Goal: Transaction & Acquisition: Purchase product/service

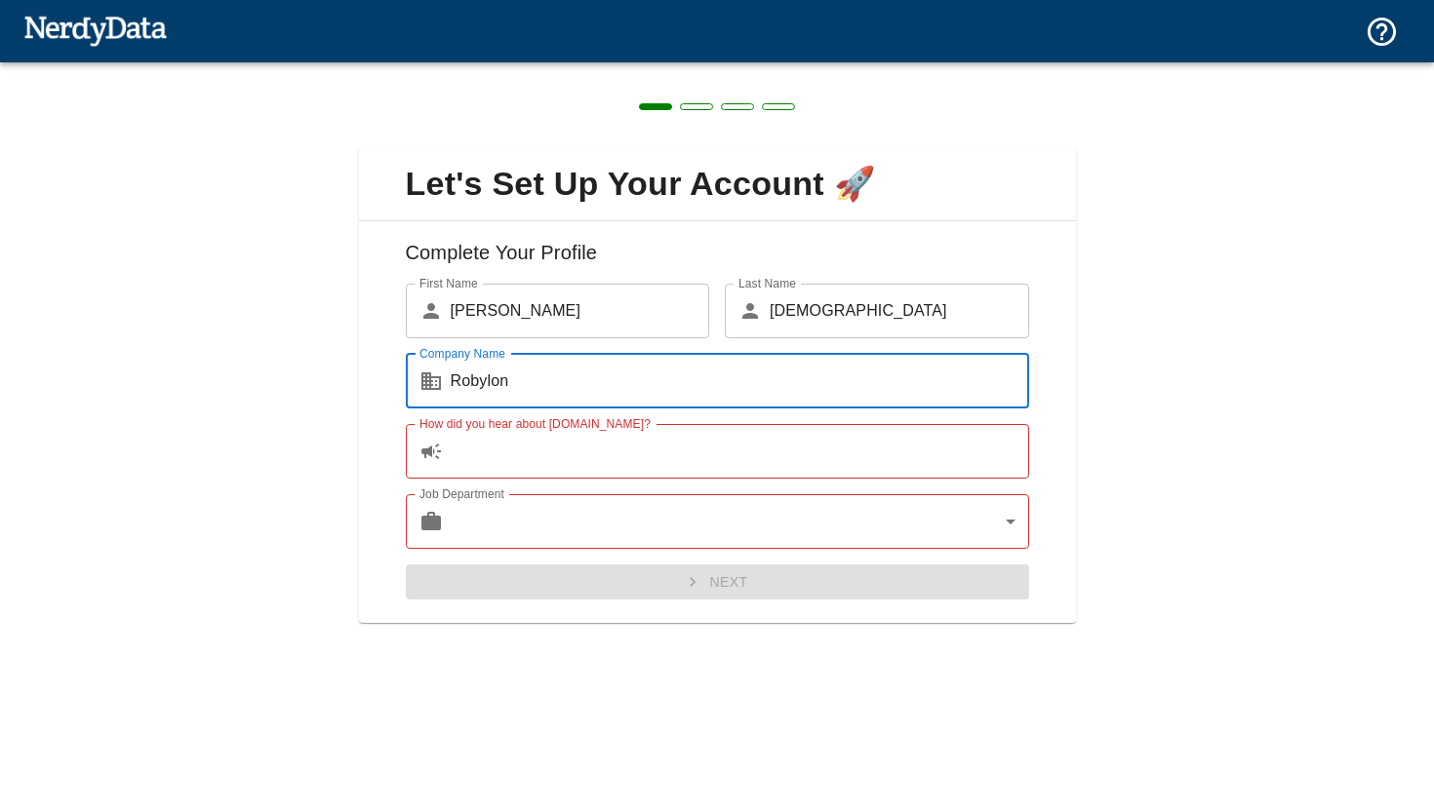
type input "Robylon"
click at [500, 464] on input "How did you hear about [DOMAIN_NAME]?" at bounding box center [740, 451] width 578 height 55
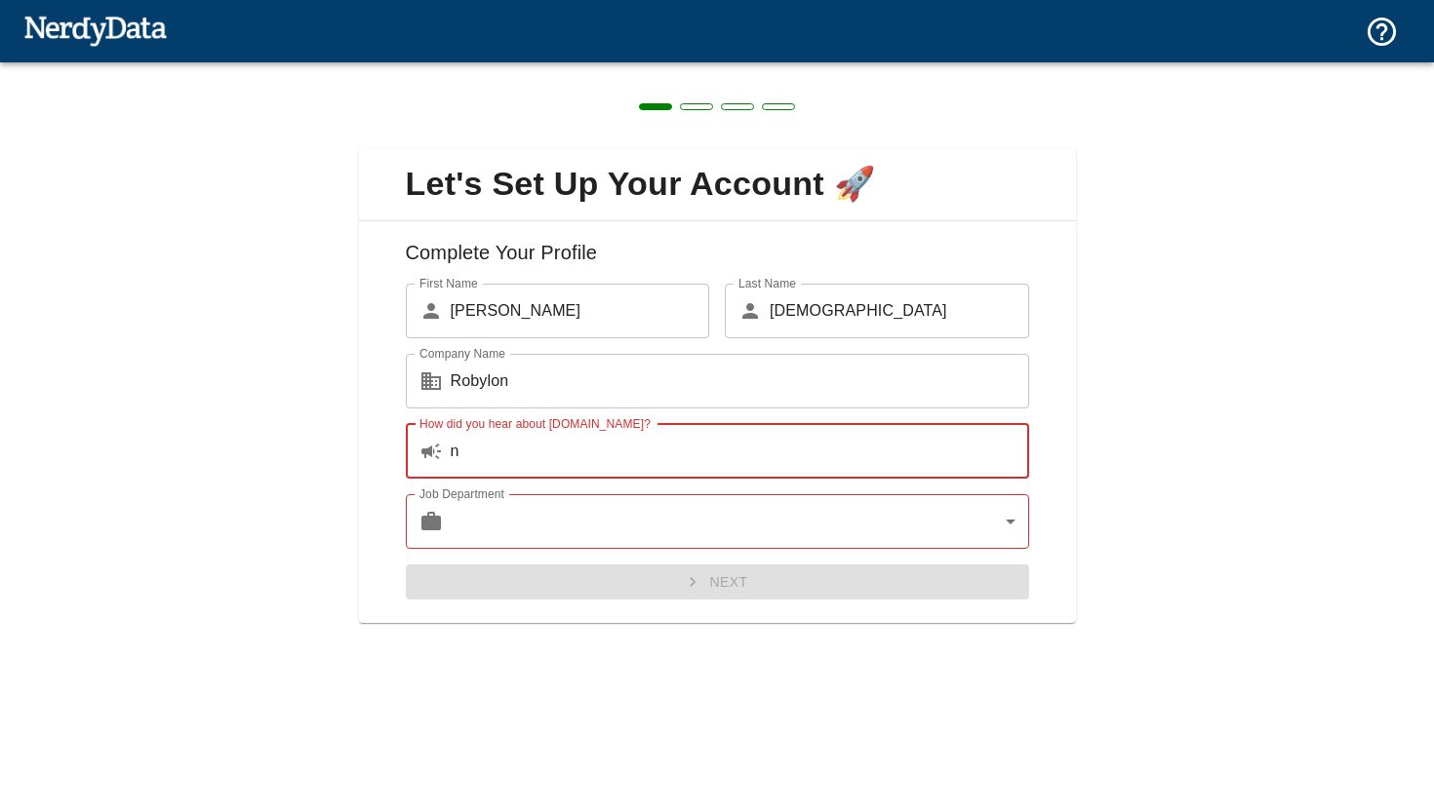
type input "n"
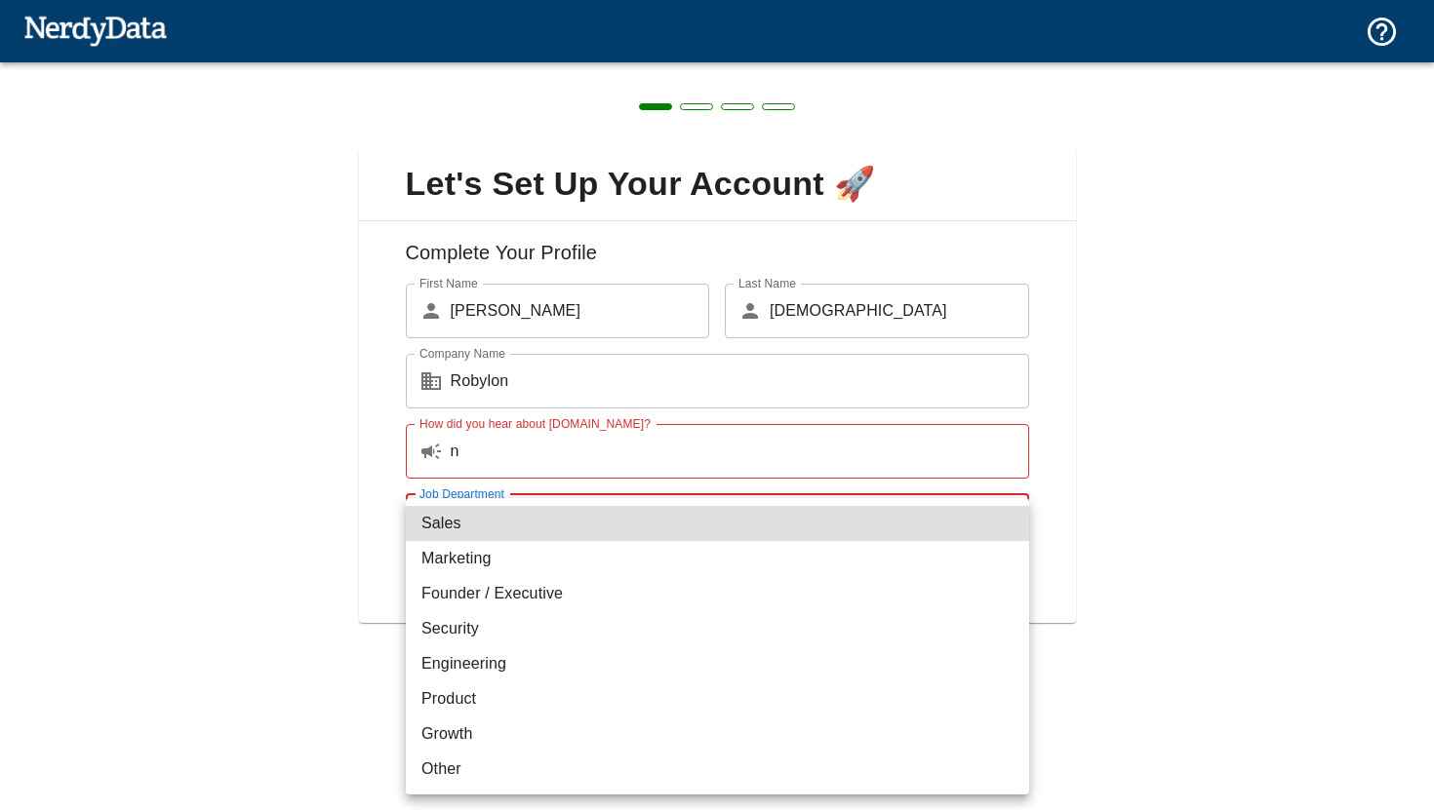
click at [491, 68] on body "Technologies Domains Pricing Products Create a Report Create a list of websites…" at bounding box center [717, 34] width 1434 height 68
click at [483, 586] on li "Founder / Executive" at bounding box center [717, 593] width 623 height 35
type input "exec"
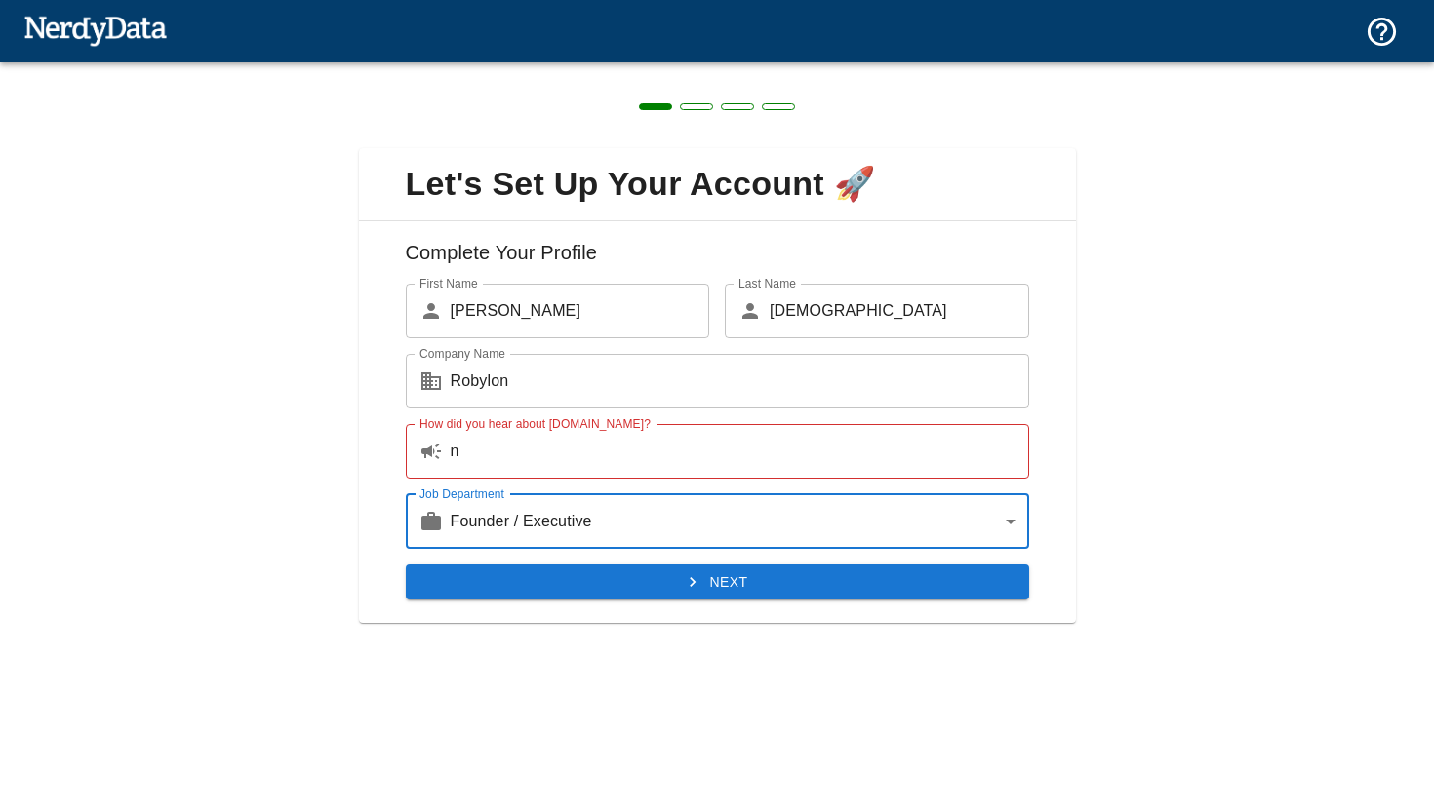
click at [531, 589] on button "Next" at bounding box center [717, 583] width 623 height 36
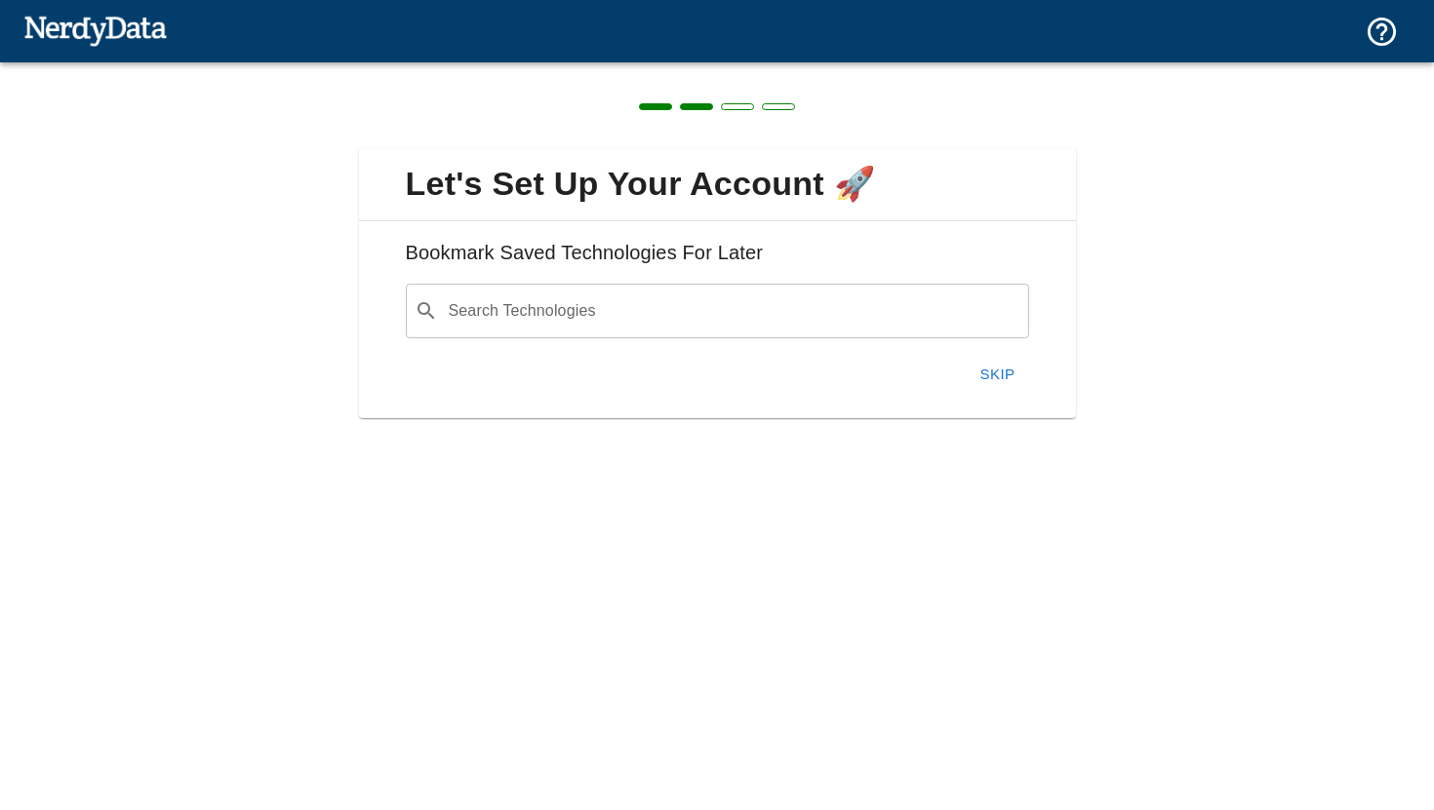
click at [550, 319] on input "Search Technologies" at bounding box center [733, 311] width 574 height 37
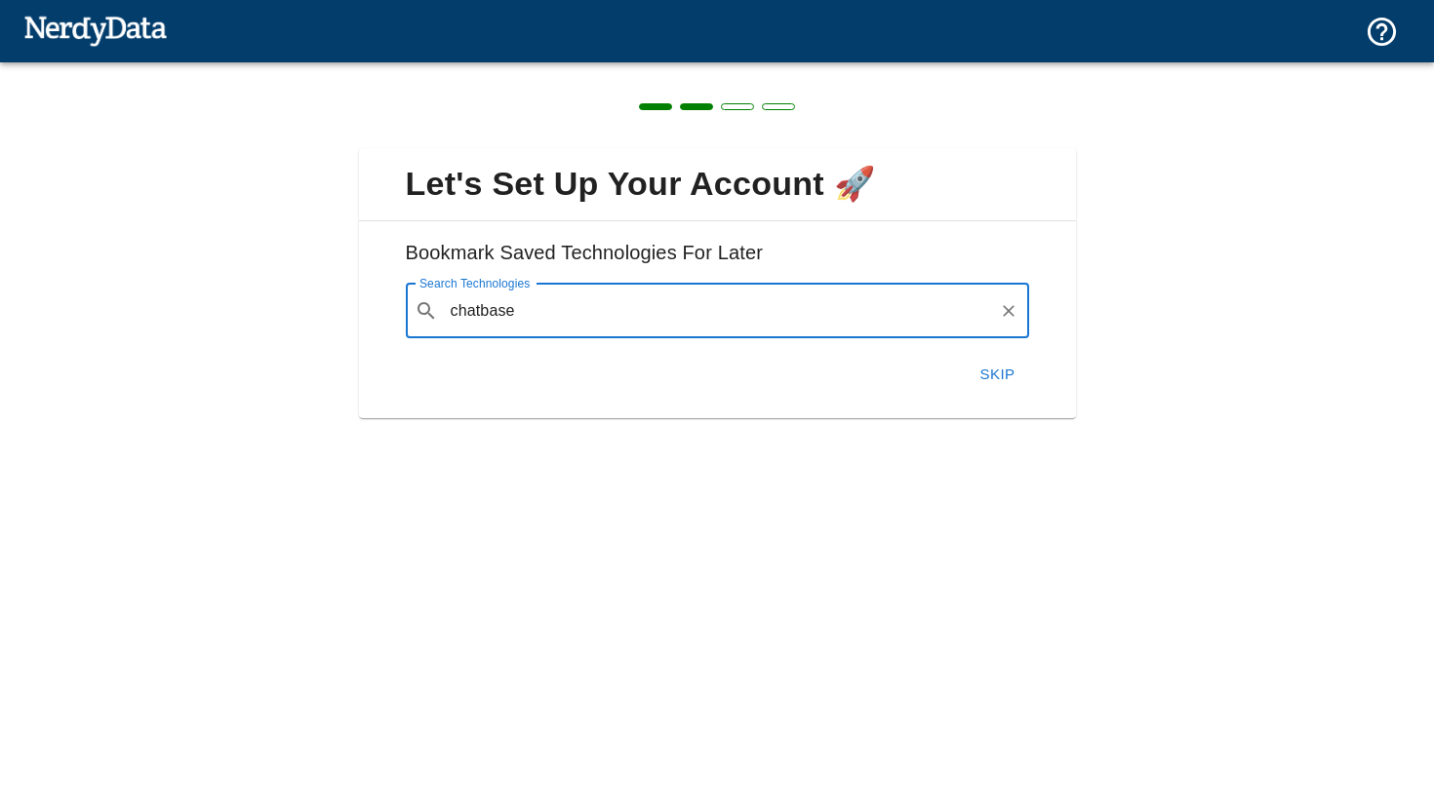
type input "chatbase"
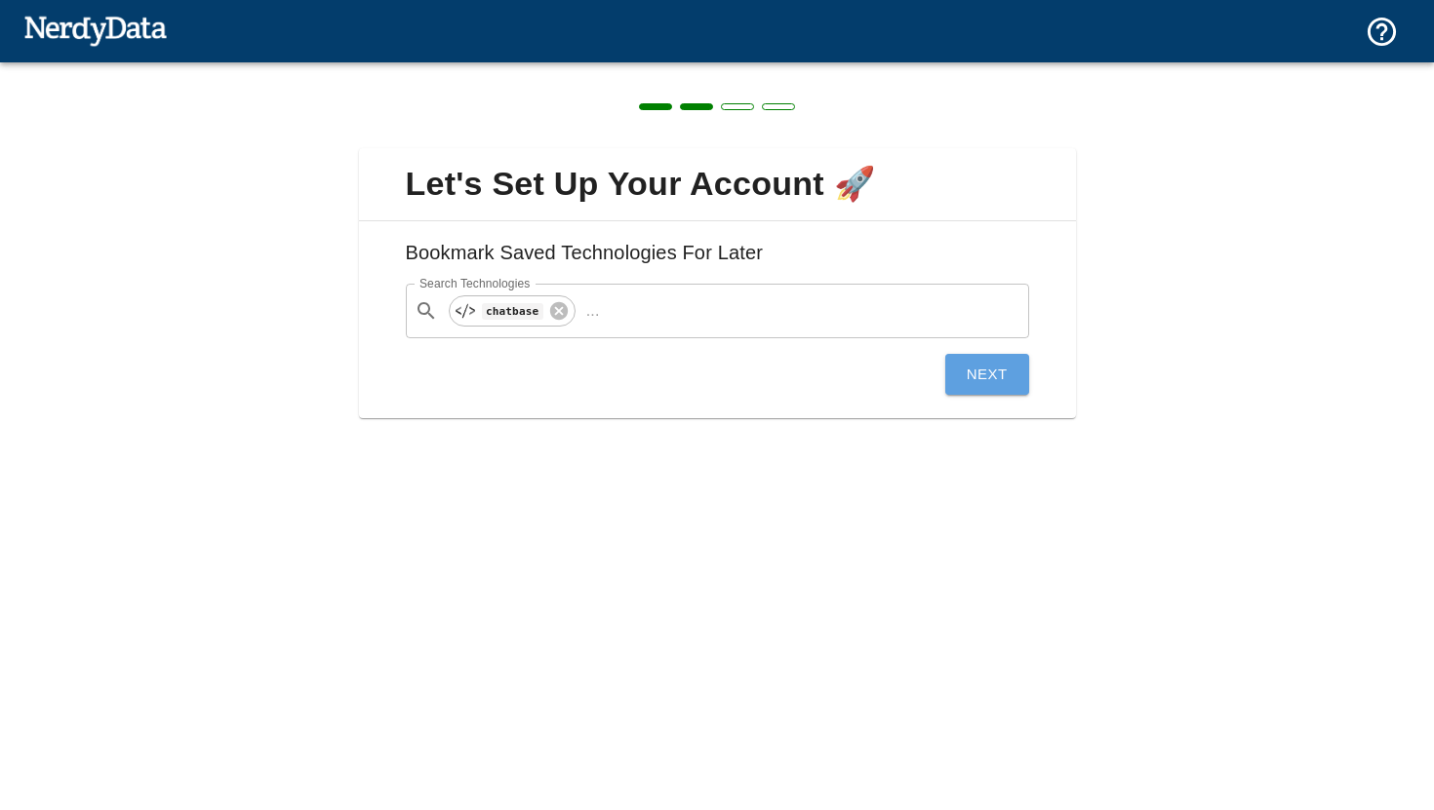
click at [970, 368] on button "Next" at bounding box center [987, 374] width 84 height 41
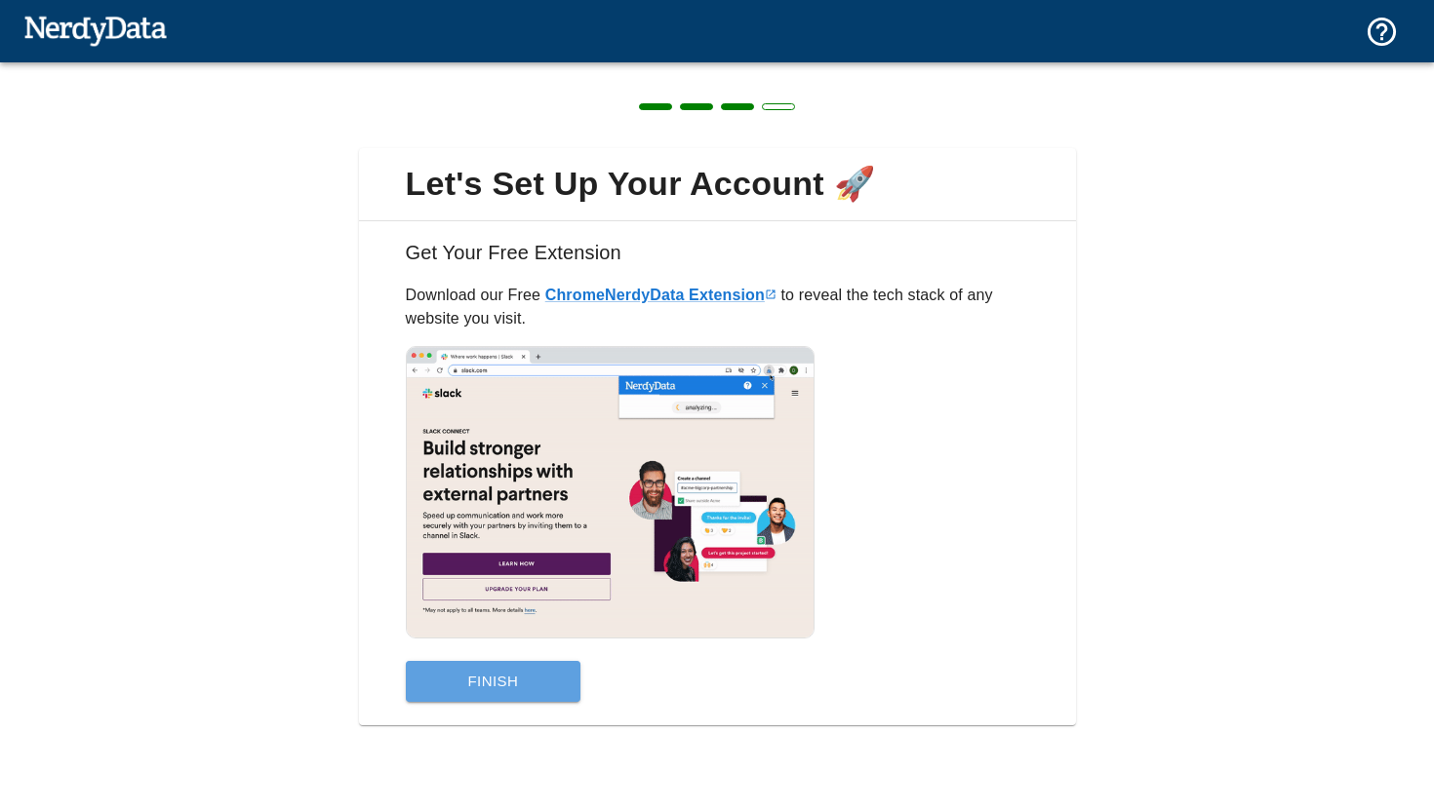
click at [540, 687] on button "Finish" at bounding box center [494, 681] width 176 height 41
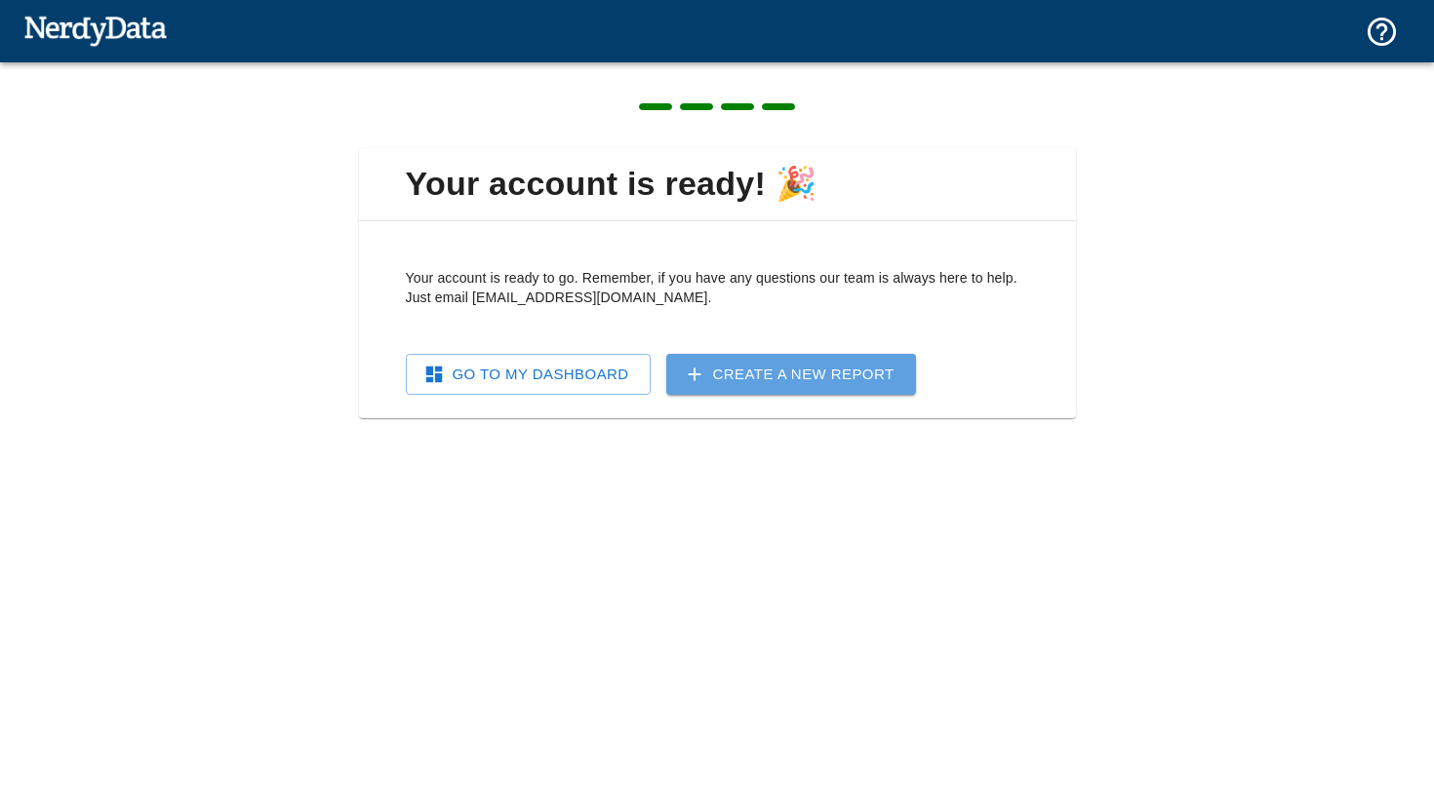
click at [717, 382] on link "Create a New Report" at bounding box center [791, 374] width 250 height 41
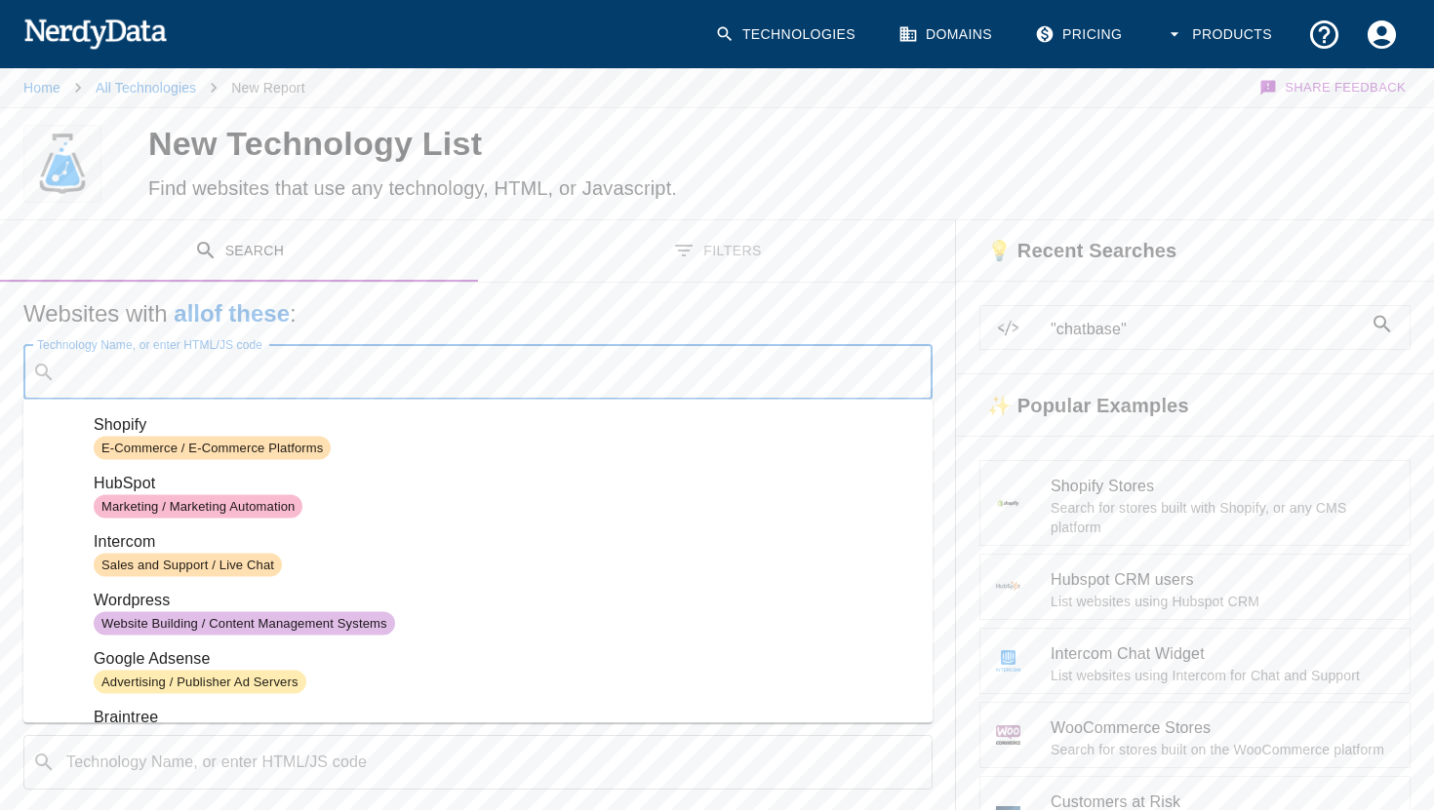
click at [595, 387] on input "Technology Name, or enter HTML/JS code" at bounding box center [493, 372] width 860 height 37
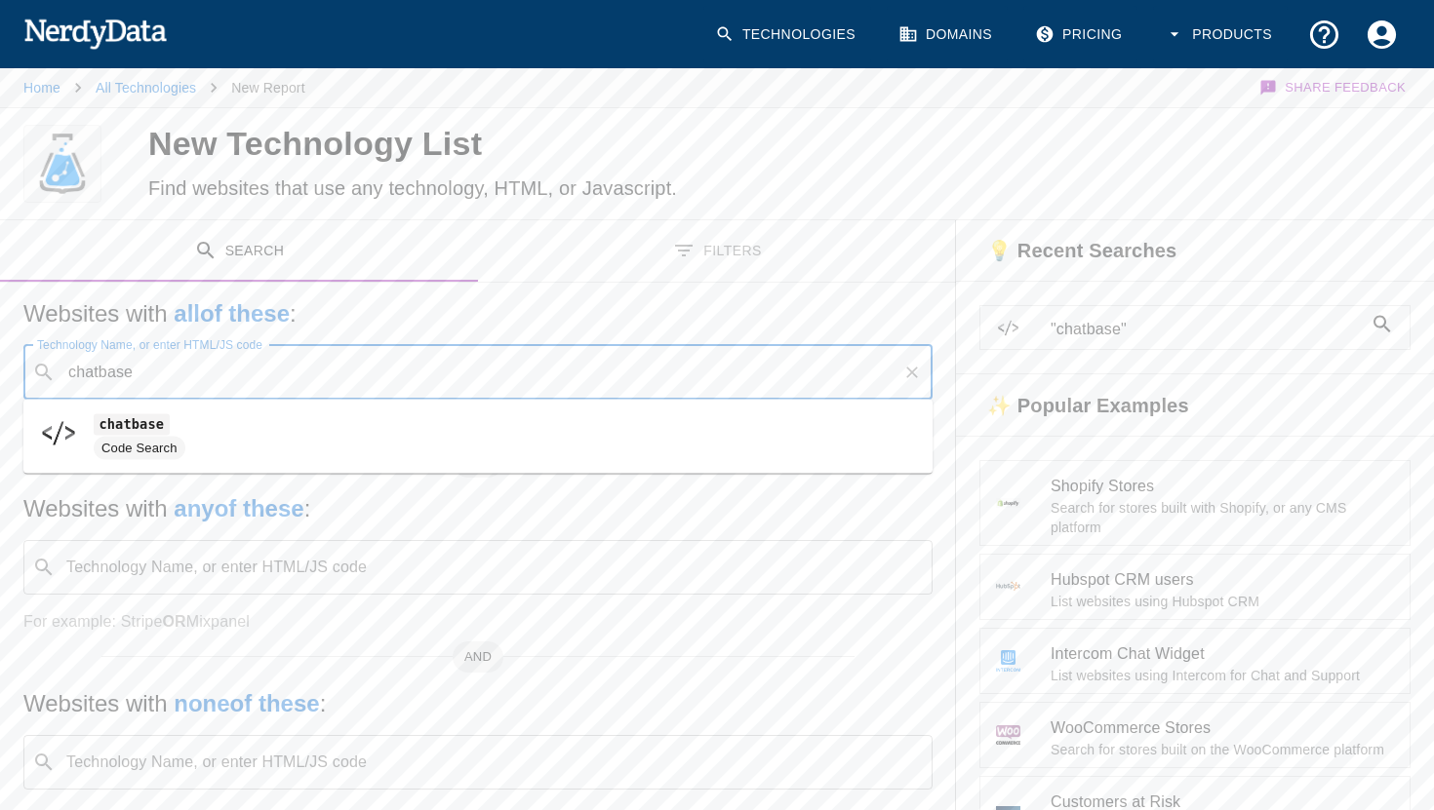
drag, startPoint x: 545, startPoint y: 431, endPoint x: 780, endPoint y: 210, distance: 322.9
click at [780, 210] on body "Technologies Domains Pricing Products Home All Technologies New Report Share Fe…" at bounding box center [717, 554] width 1434 height 1109
type input "chatbase"
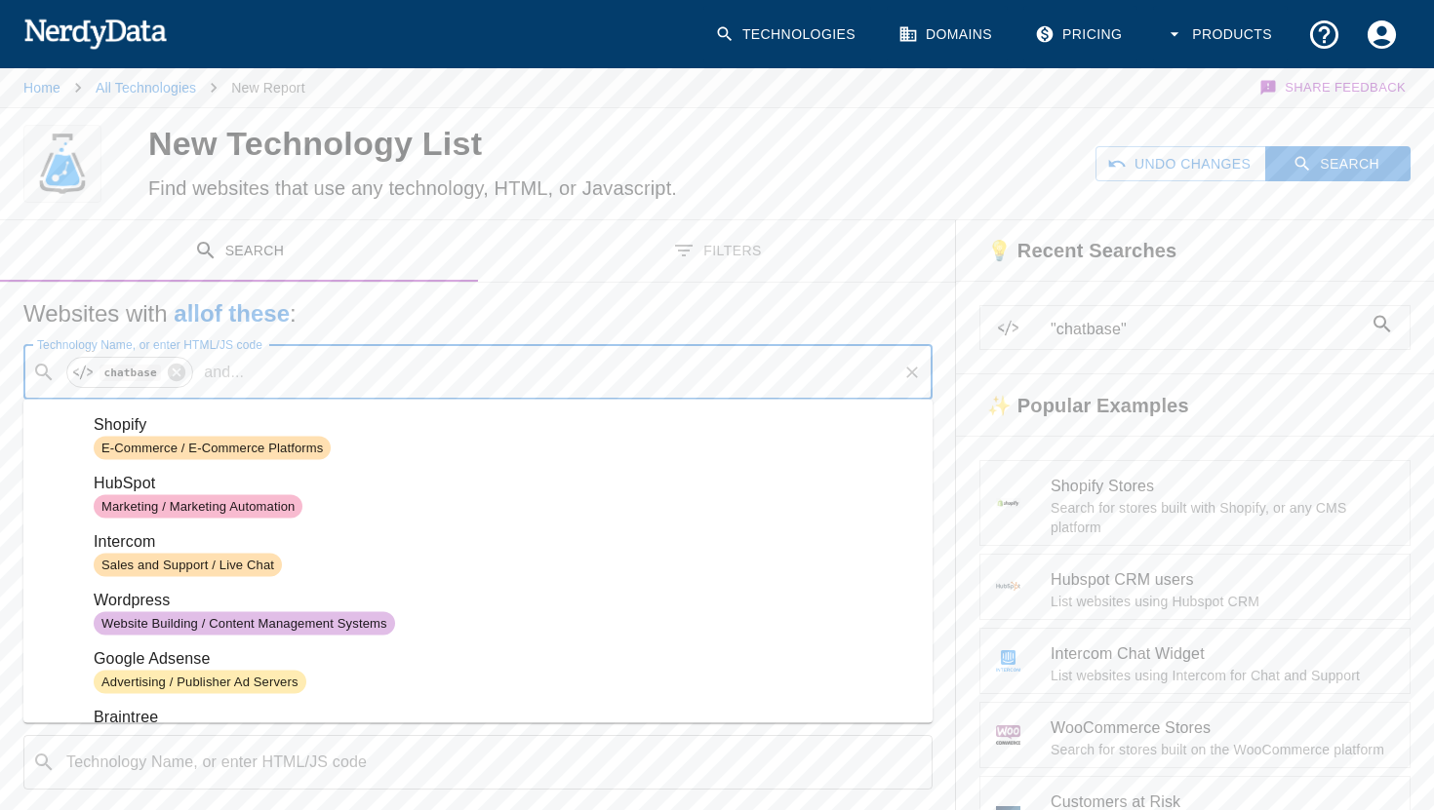
click at [362, 373] on input "Technology Name, or enter HTML/JS code" at bounding box center [573, 372] width 643 height 37
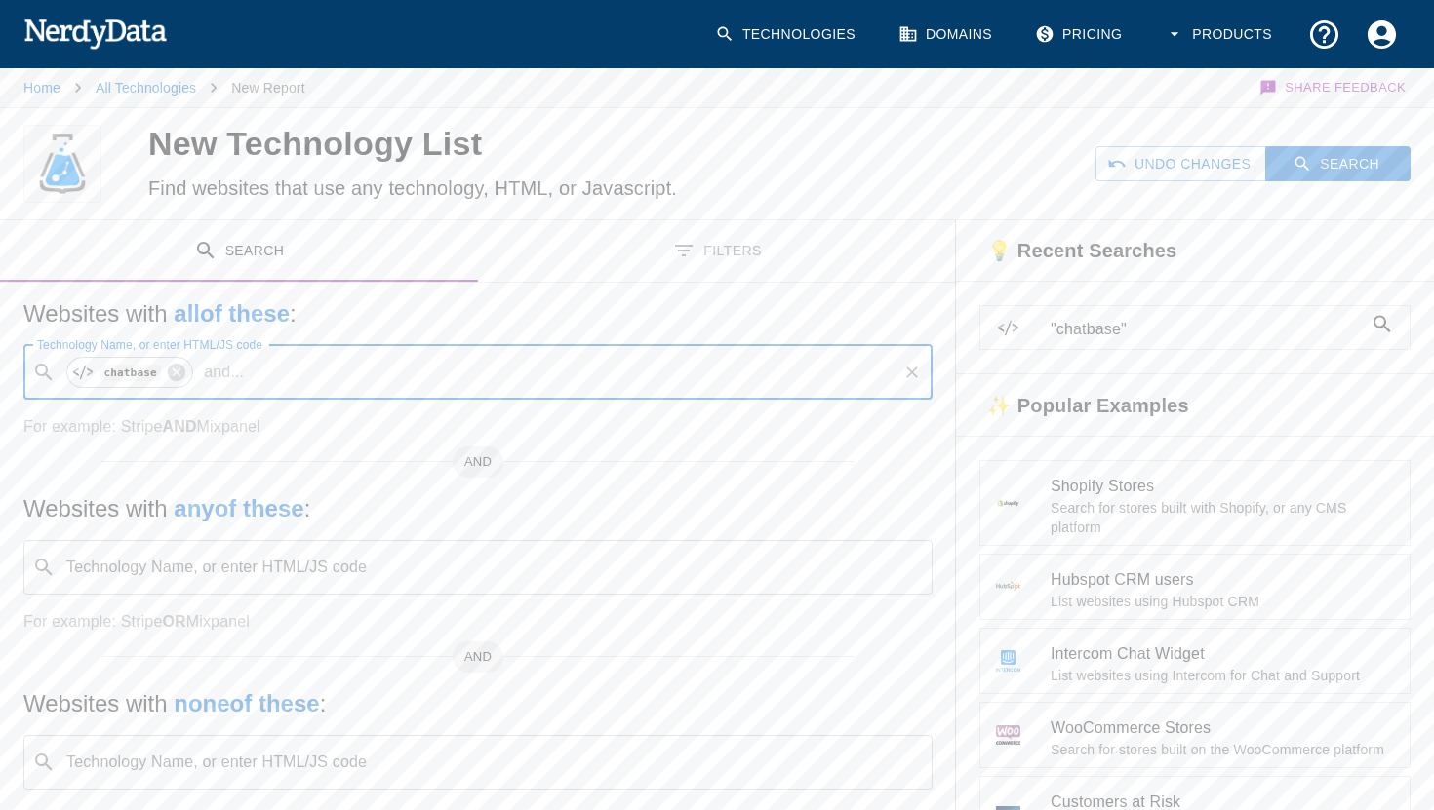
click at [317, 371] on input "Technology Name, or enter HTML/JS code" at bounding box center [573, 372] width 643 height 37
type input "chatbase"
click at [1311, 157] on icon "button" at bounding box center [1302, 164] width 20 height 20
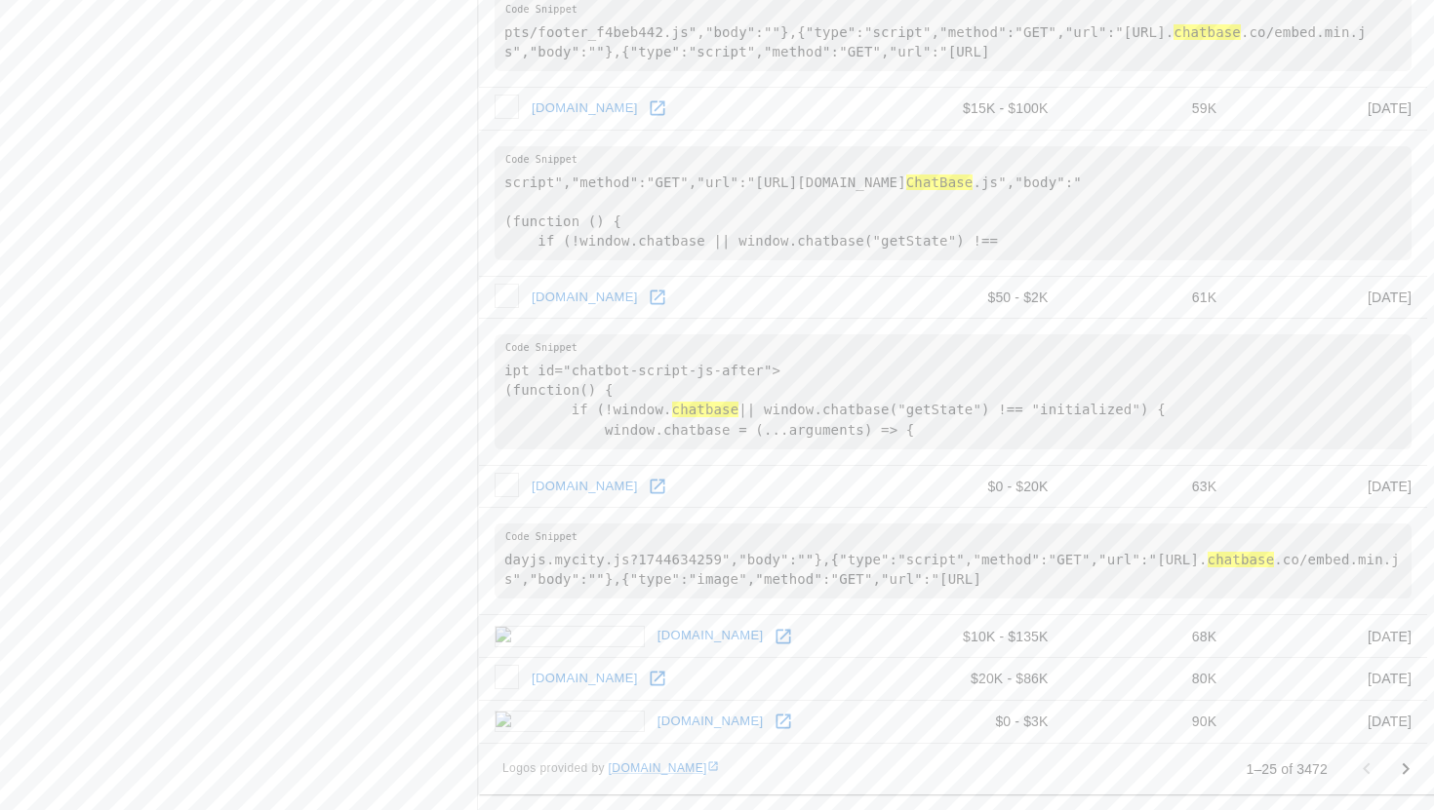
scroll to position [2800, 0]
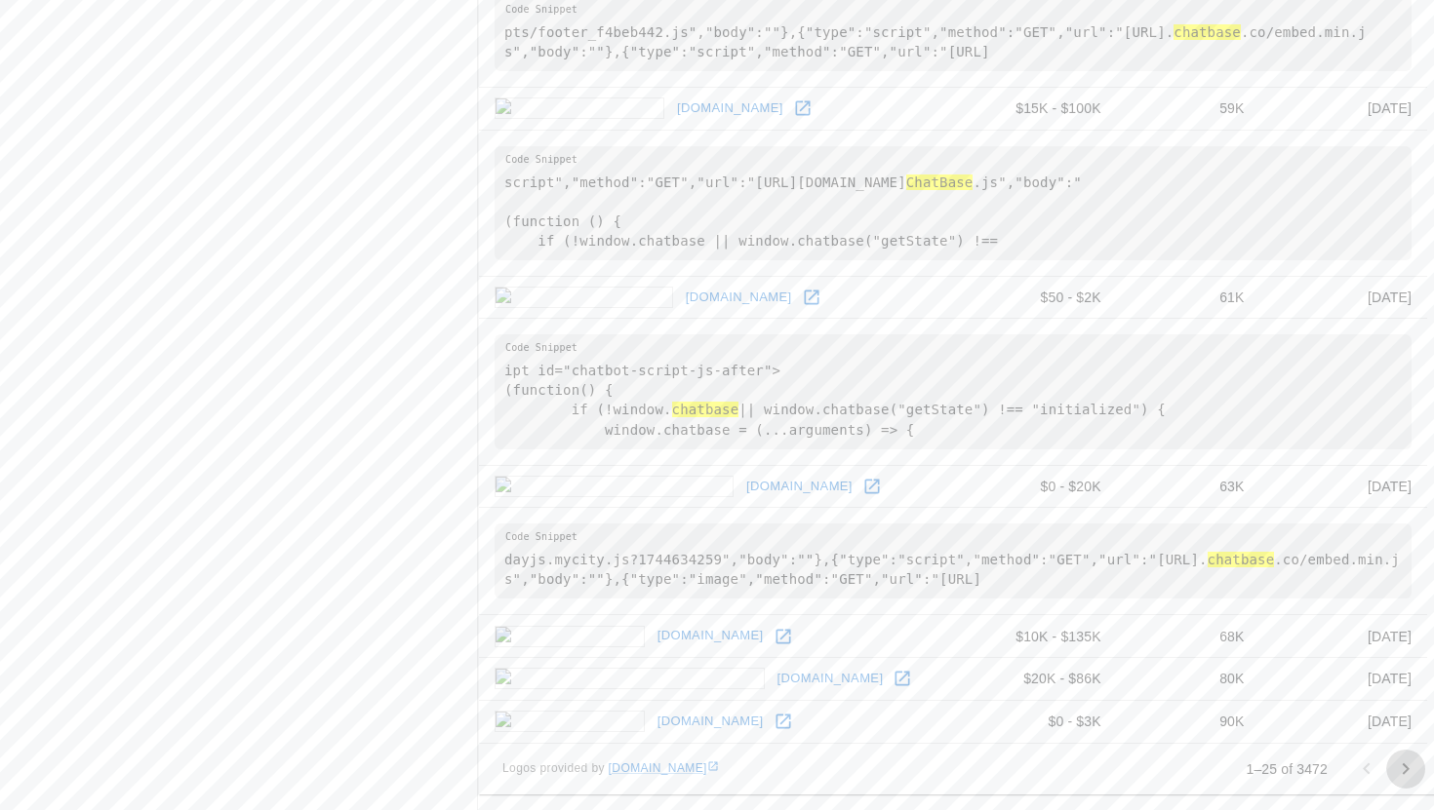
click at [1398, 772] on icon "Go to next page" at bounding box center [1405, 769] width 23 height 23
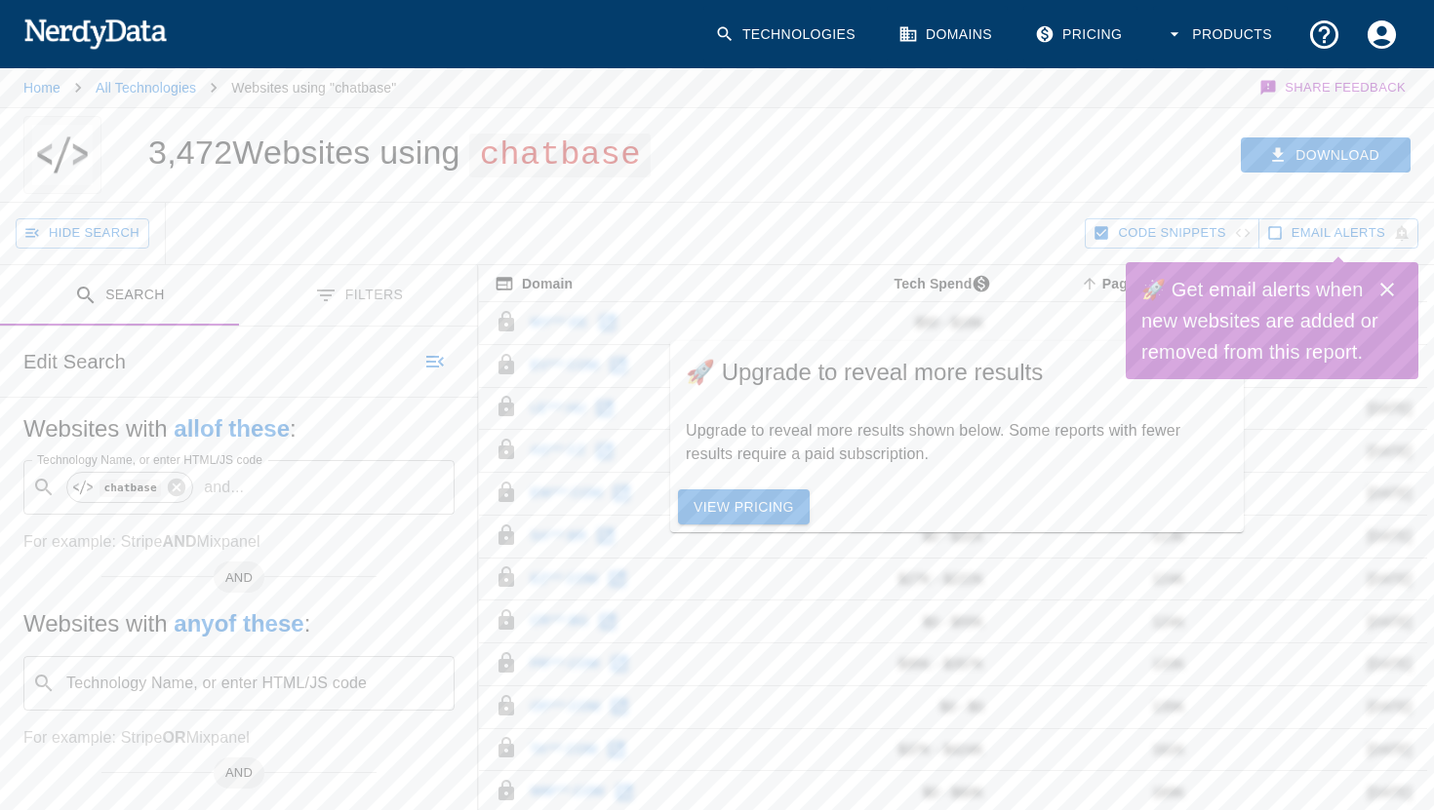
click at [782, 501] on link "View Pricing" at bounding box center [744, 508] width 132 height 36
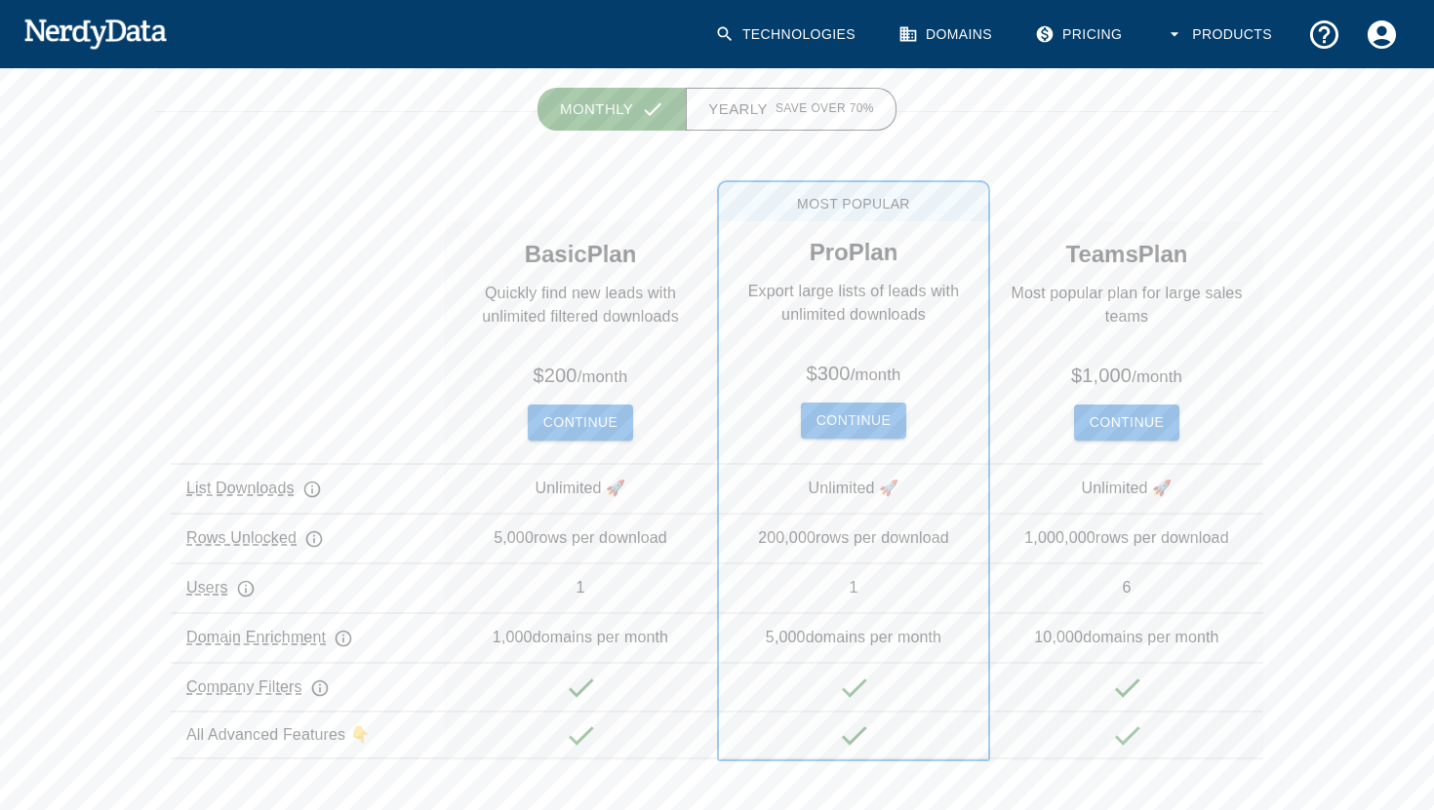
scroll to position [158, 0]
click at [595, 278] on h5 "Basic Plan" at bounding box center [581, 249] width 112 height 59
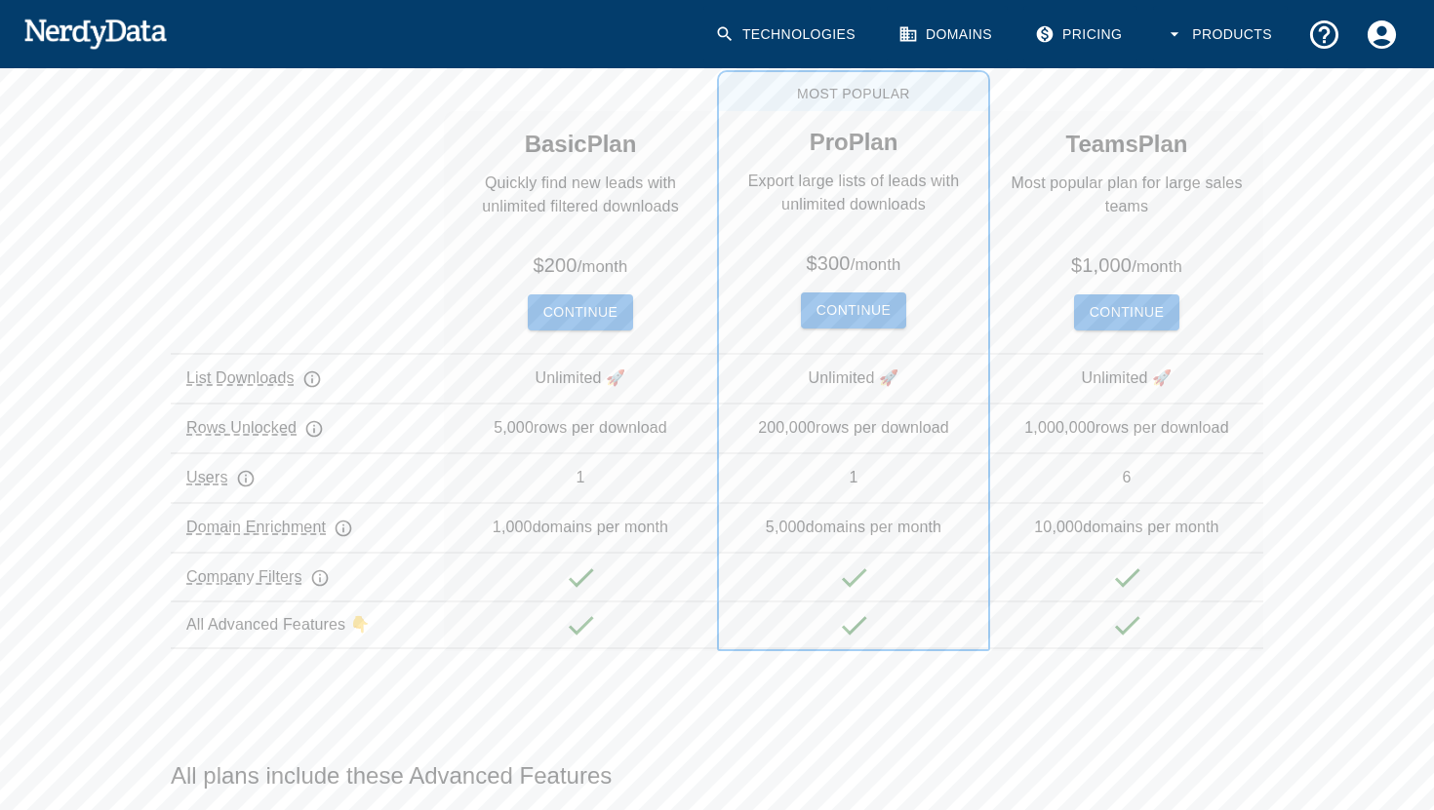
scroll to position [266, 0]
